Goal: Task Accomplishment & Management: Complete application form

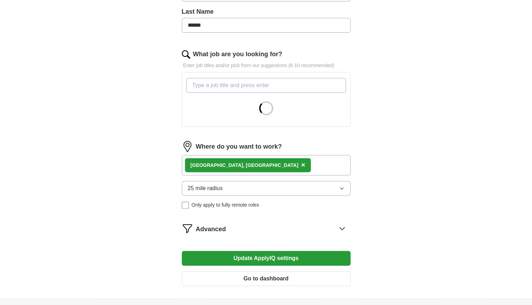
scroll to position [183, 0]
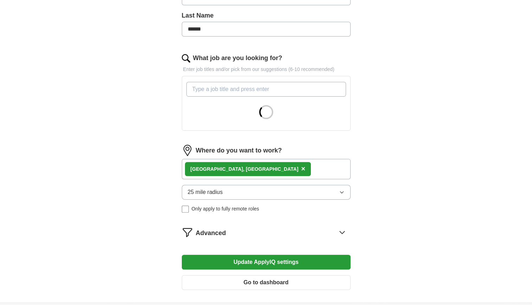
click at [264, 90] on input "What job are you looking for?" at bounding box center [266, 89] width 160 height 15
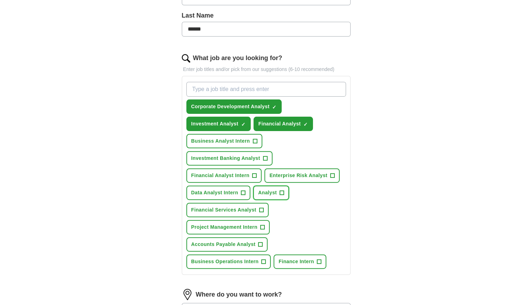
click at [280, 190] on span "+" at bounding box center [282, 193] width 4 height 6
click at [261, 208] on span "+" at bounding box center [261, 210] width 4 height 6
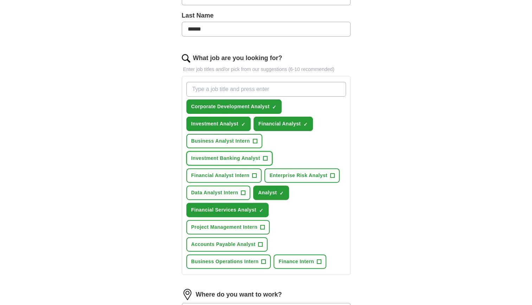
click at [264, 156] on span "+" at bounding box center [265, 159] width 4 height 6
click at [262, 90] on input "What job are you looking for?" at bounding box center [266, 89] width 160 height 15
type input "Strategy"
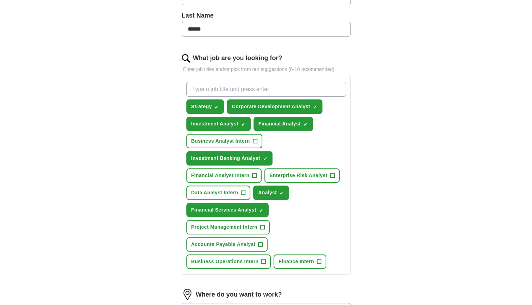
click at [262, 89] on input "What job are you looking for?" at bounding box center [266, 89] width 160 height 15
click at [0, 0] on span "×" at bounding box center [0, 0] width 0 height 0
click at [220, 91] on input "What job are you looking for?" at bounding box center [266, 89] width 160 height 15
type input "Strategy Analyst"
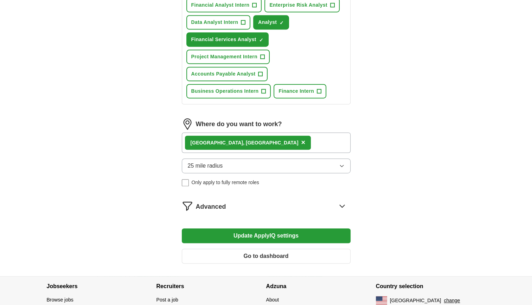
scroll to position [372, 0]
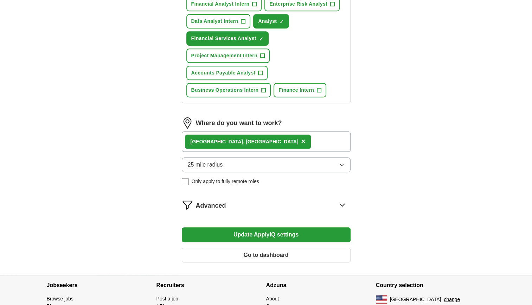
click at [261, 231] on button "Update ApplyIQ settings" at bounding box center [266, 235] width 169 height 15
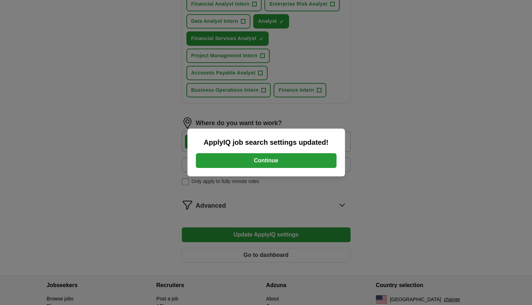
click at [256, 158] on button "Continue" at bounding box center [266, 160] width 141 height 15
